Goal: Information Seeking & Learning: Learn about a topic

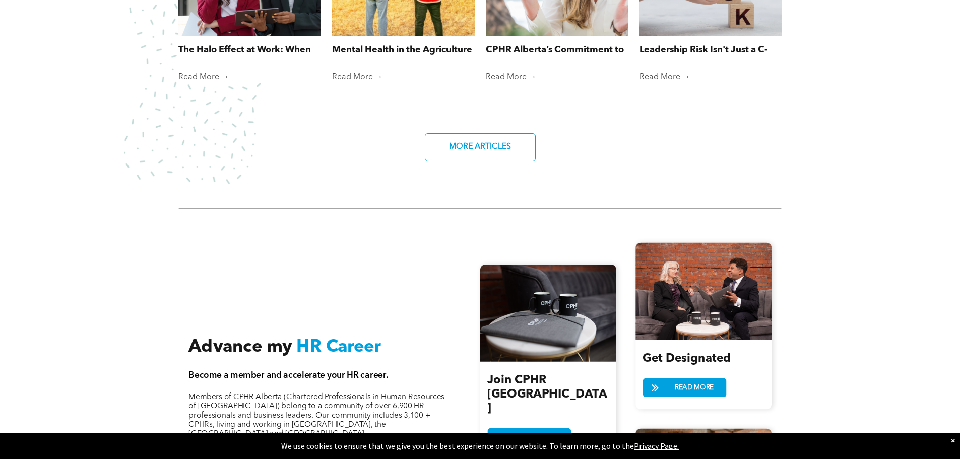
scroll to position [1032, 0]
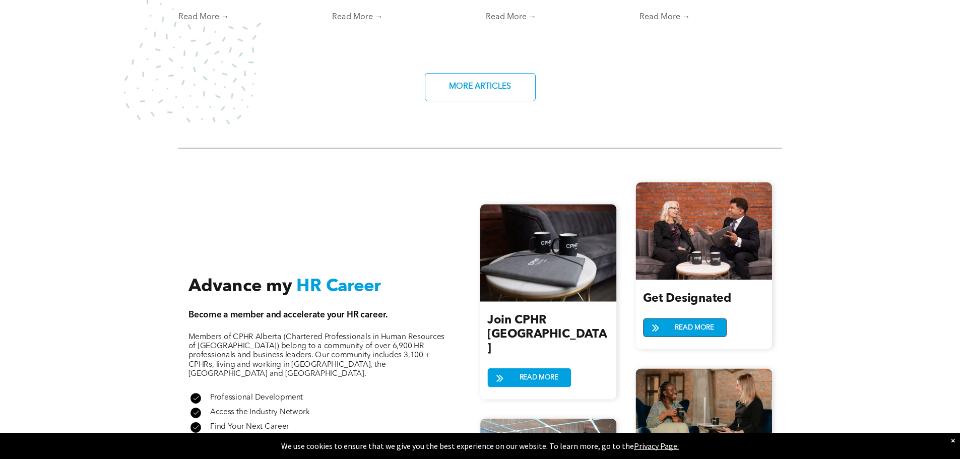
click at [670, 325] on link "READ MORE" at bounding box center [685, 327] width 84 height 19
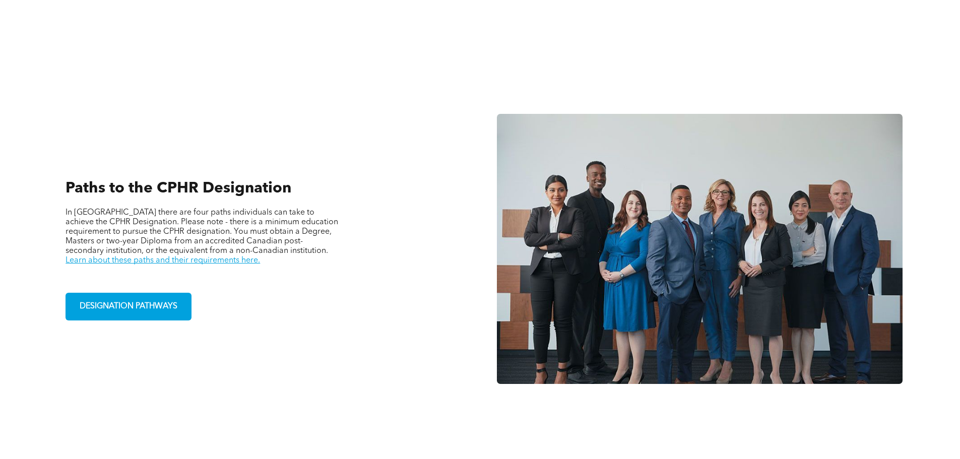
scroll to position [682, 0]
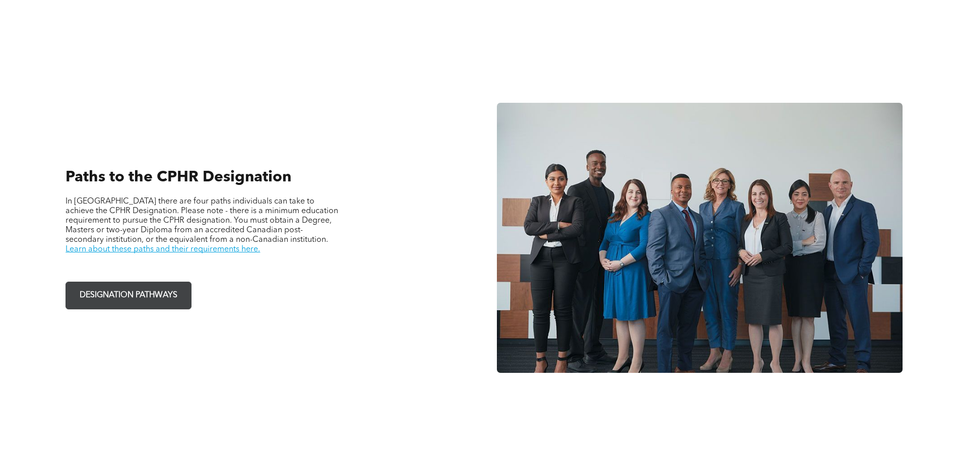
click at [162, 291] on span "DESIGNATION PATHWAYS" at bounding box center [128, 296] width 105 height 20
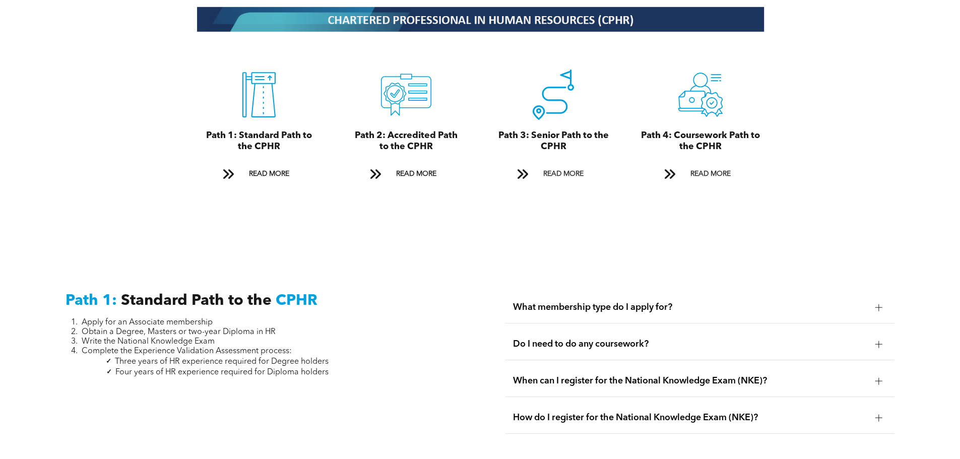
scroll to position [1210, 0]
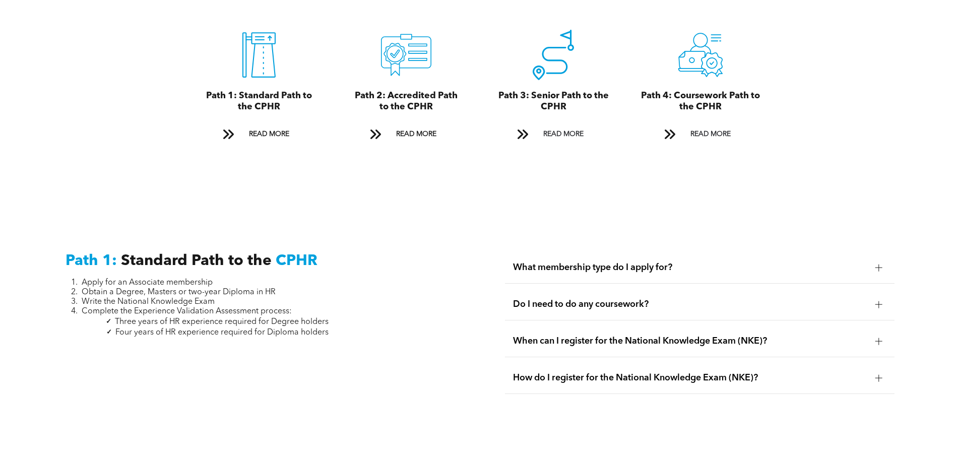
click at [545, 299] on span "Do I need to do any coursework?" at bounding box center [690, 304] width 354 height 11
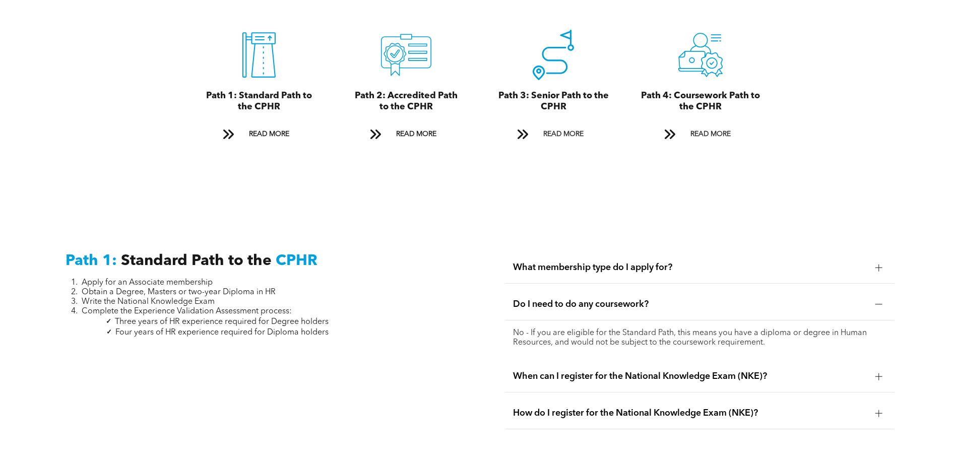
click at [560, 371] on span "When can I register for the National Knowledge Exam (NKE)?" at bounding box center [690, 376] width 354 height 11
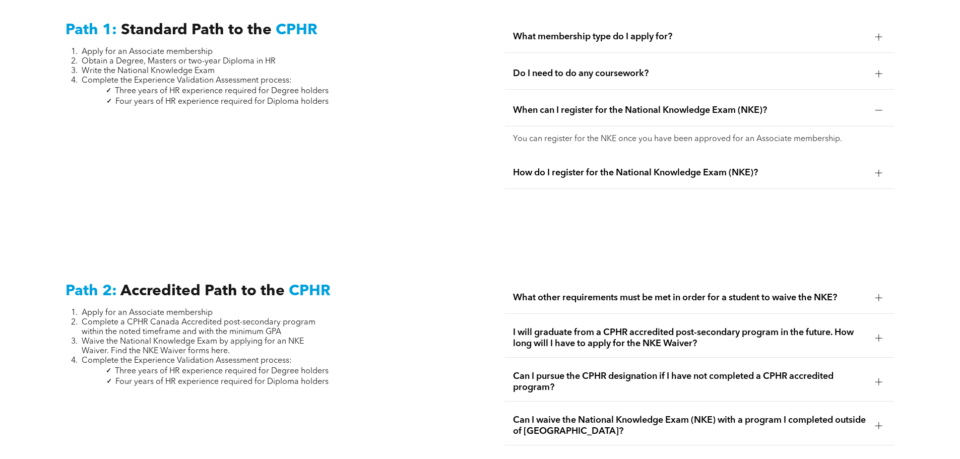
scroll to position [1462, 0]
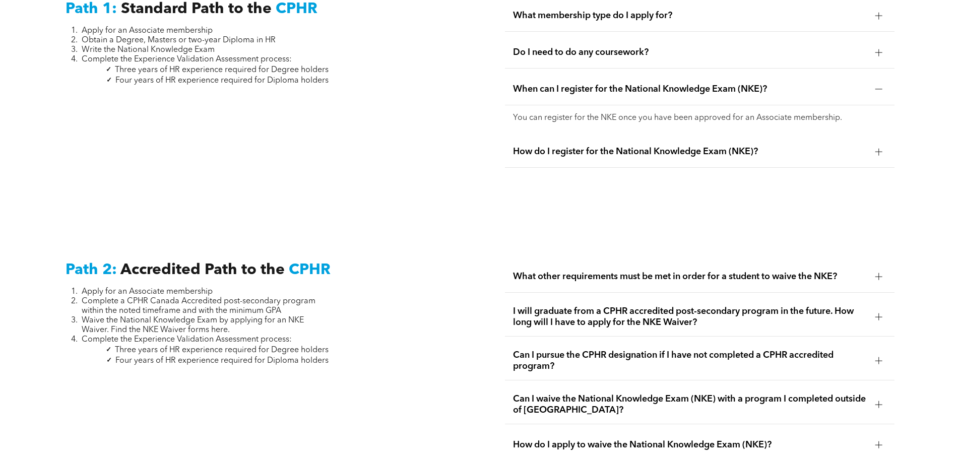
click at [702, 350] on span "Can I pursue the CPHR designation if I have not completed a CPHR accredited pro…" at bounding box center [690, 361] width 354 height 22
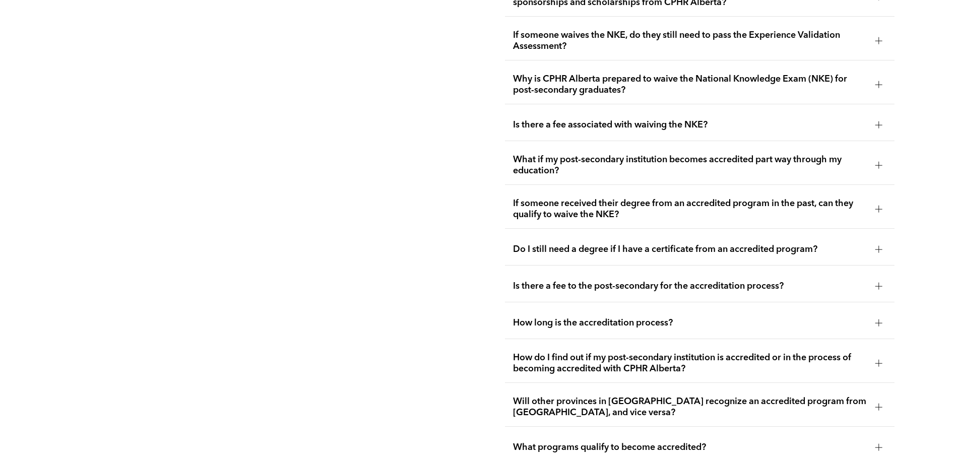
scroll to position [2117, 0]
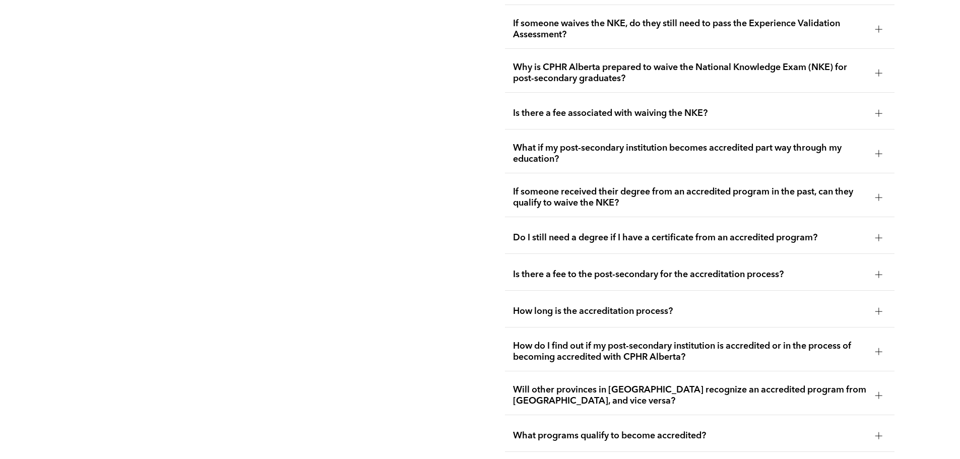
click at [640, 306] on span "How long is the accreditation process?" at bounding box center [690, 311] width 354 height 11
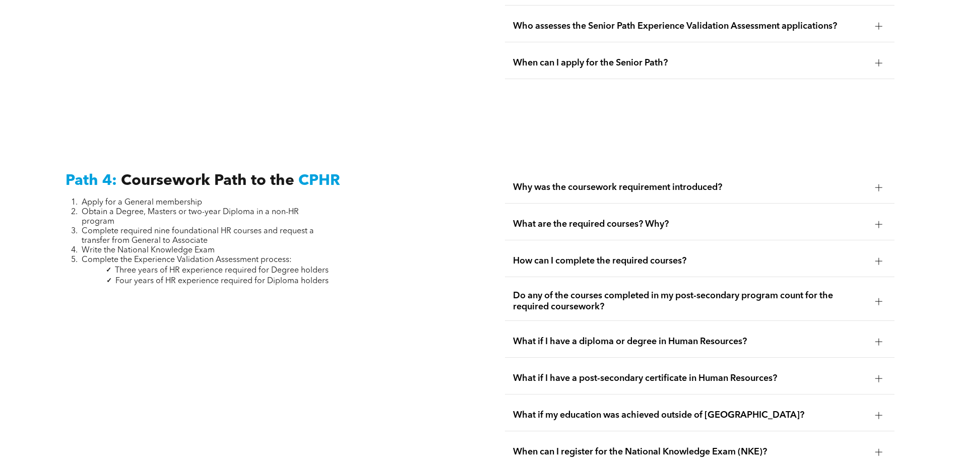
scroll to position [2973, 0]
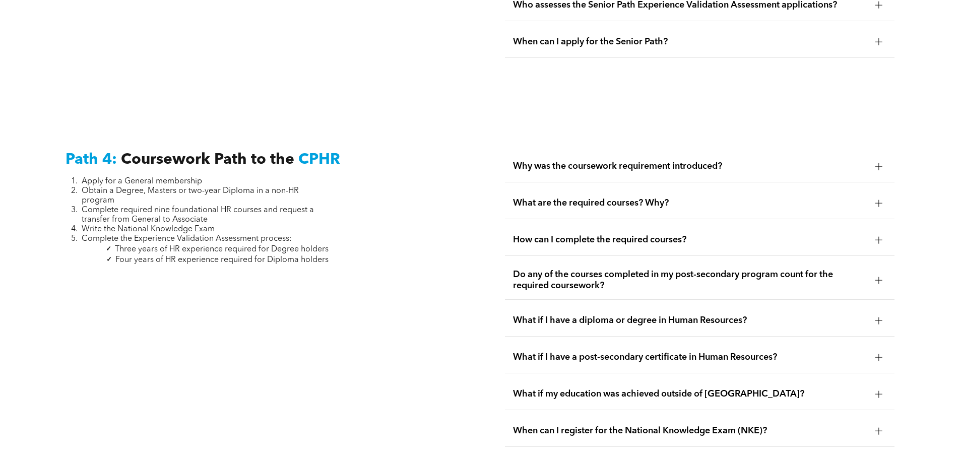
click at [637, 161] on span "Why was the coursework requirement introduced?" at bounding box center [690, 166] width 354 height 11
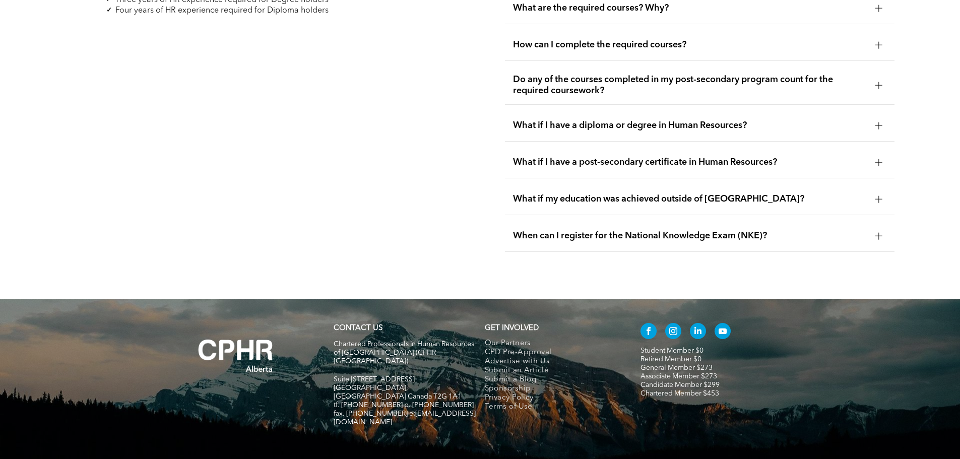
scroll to position [3233, 0]
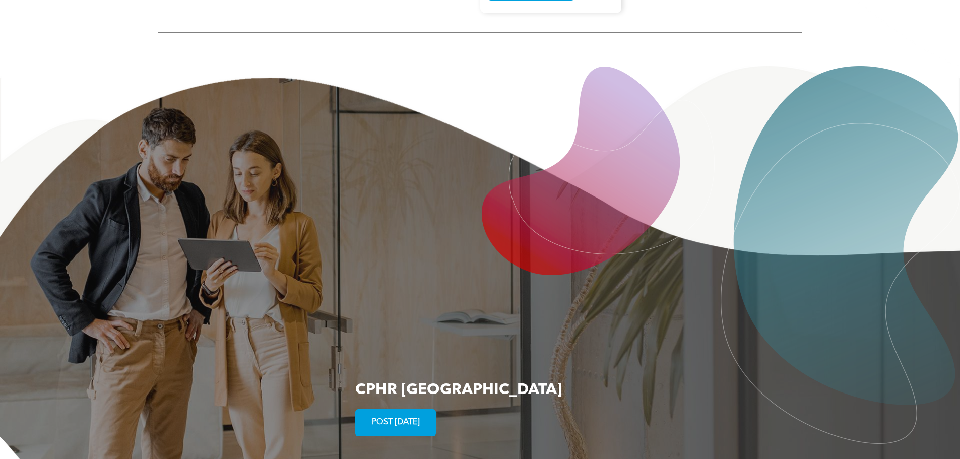
scroll to position [1636, 0]
